Goal: Communication & Community: Participate in discussion

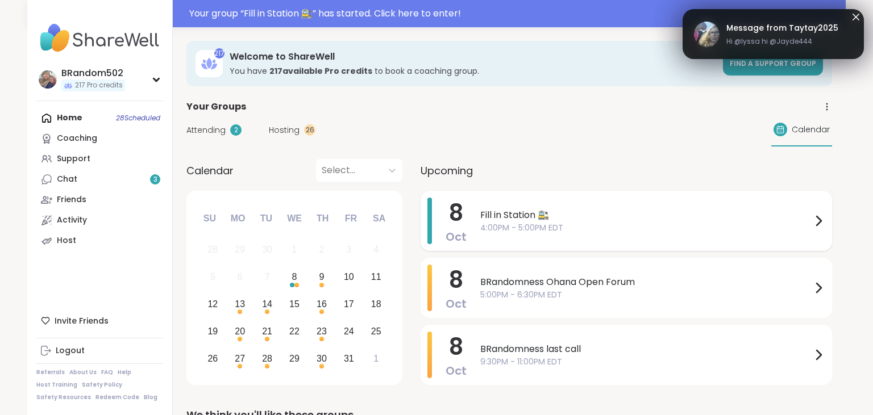
click at [504, 242] on div "Fill in Station 🚉 4:00PM - 5:00PM EDT" at bounding box center [652, 221] width 345 height 47
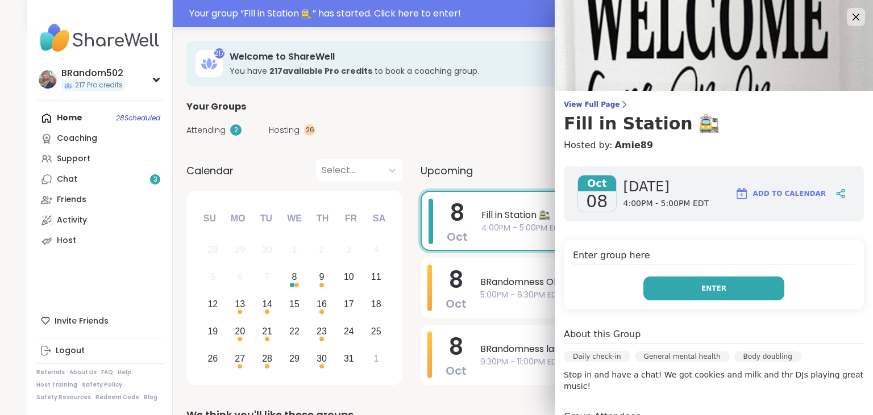
click at [665, 284] on button "Enter" at bounding box center [713, 289] width 141 height 24
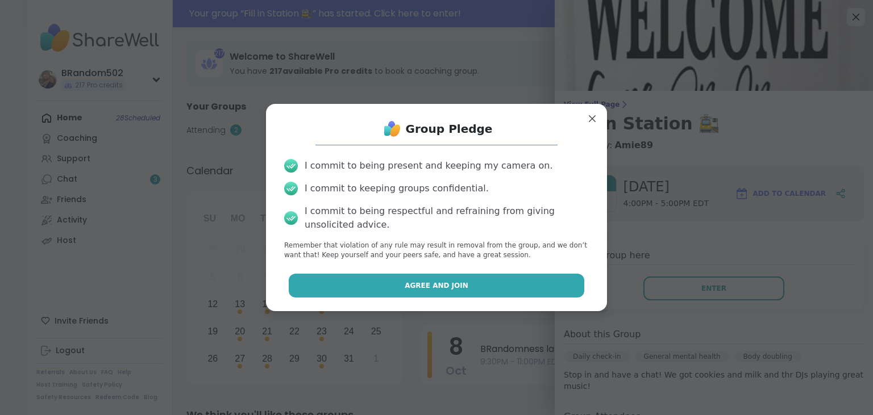
click at [504, 283] on button "Agree and Join" at bounding box center [437, 286] width 296 height 24
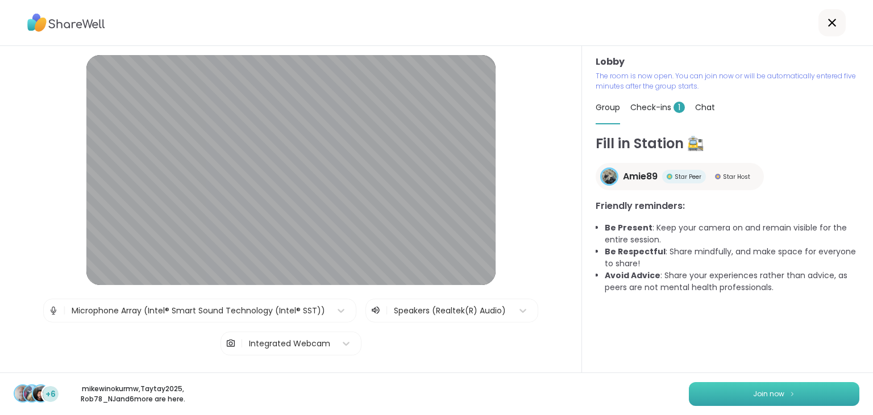
click at [716, 390] on button "Join now" at bounding box center [774, 395] width 171 height 24
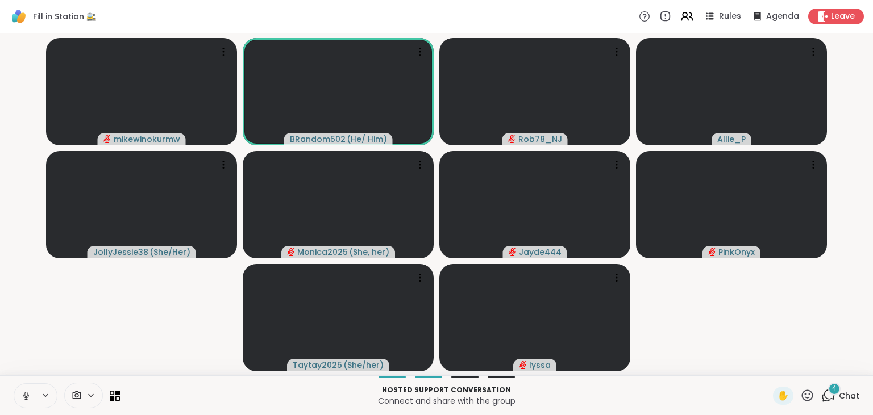
click at [24, 394] on icon at bounding box center [26, 396] width 10 height 10
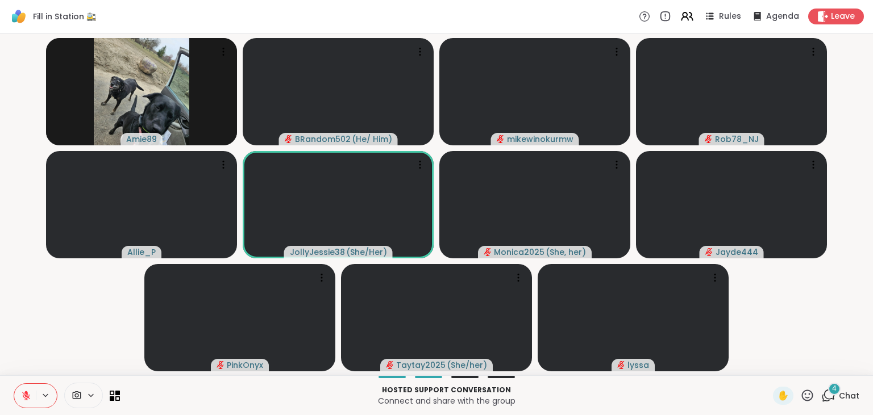
click at [24, 394] on icon at bounding box center [26, 396] width 8 height 8
